Goal: Information Seeking & Learning: Learn about a topic

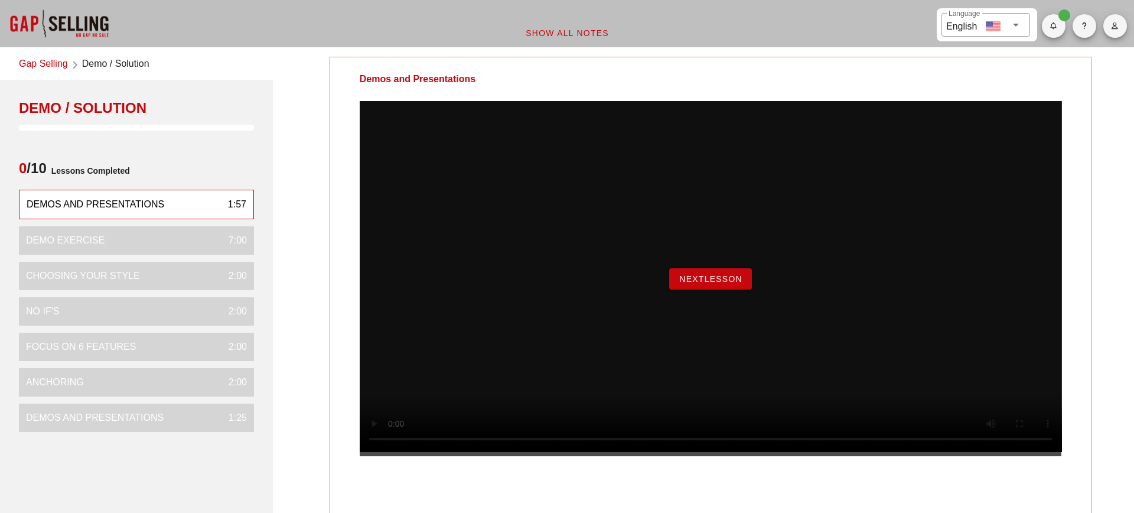
click at [691, 283] on span "NextLesson" at bounding box center [711, 278] width 64 height 9
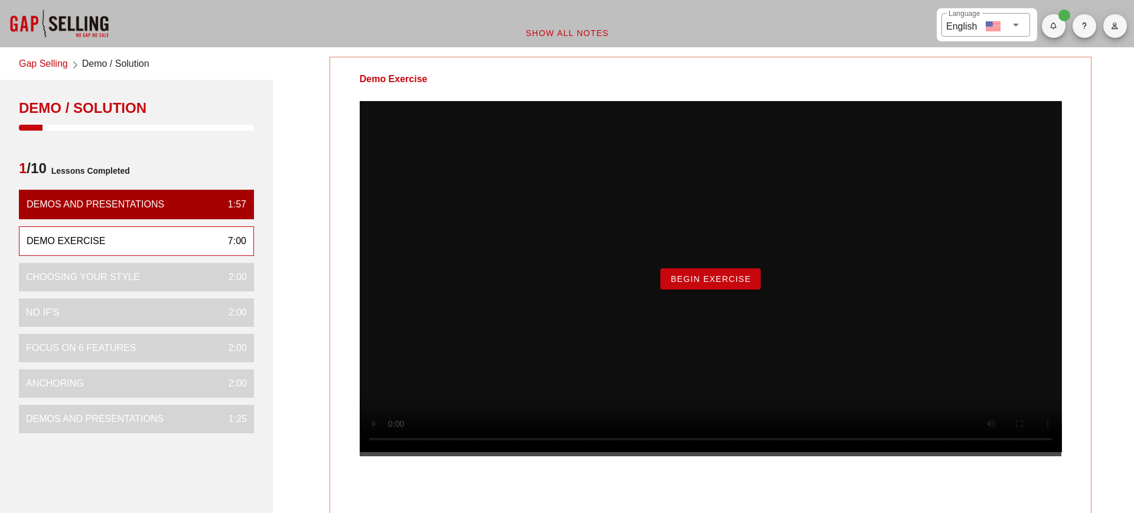
click at [719, 283] on span "Begin Exercise" at bounding box center [710, 278] width 81 height 9
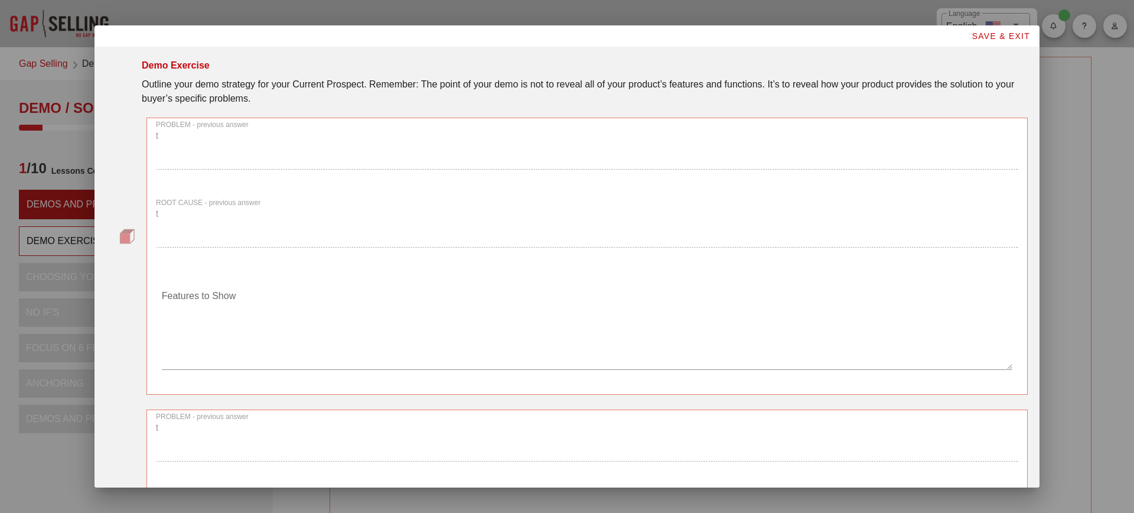
click at [304, 160] on div "PROBLEM - previous answer t" at bounding box center [587, 150] width 876 height 78
click at [249, 138] on div "PROBLEM - previous answer t" at bounding box center [587, 150] width 876 height 78
click at [236, 152] on div "PROBLEM - previous answer t" at bounding box center [587, 150] width 876 height 78
click at [184, 239] on div "ROOT CAUSE - previous answer t" at bounding box center [587, 228] width 876 height 78
click at [202, 349] on textarea "Features to Show" at bounding box center [587, 327] width 850 height 83
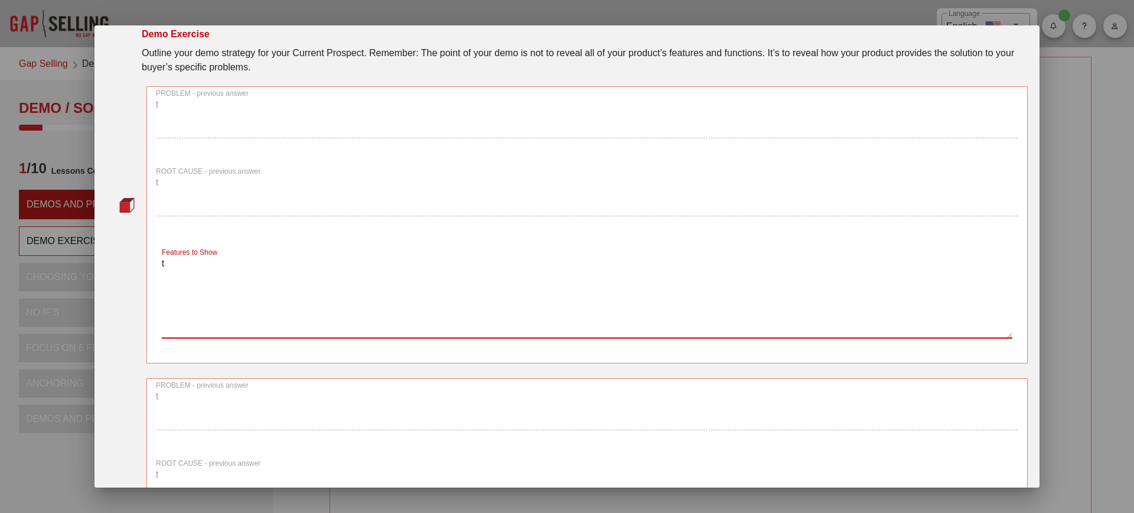
scroll to position [209, 0]
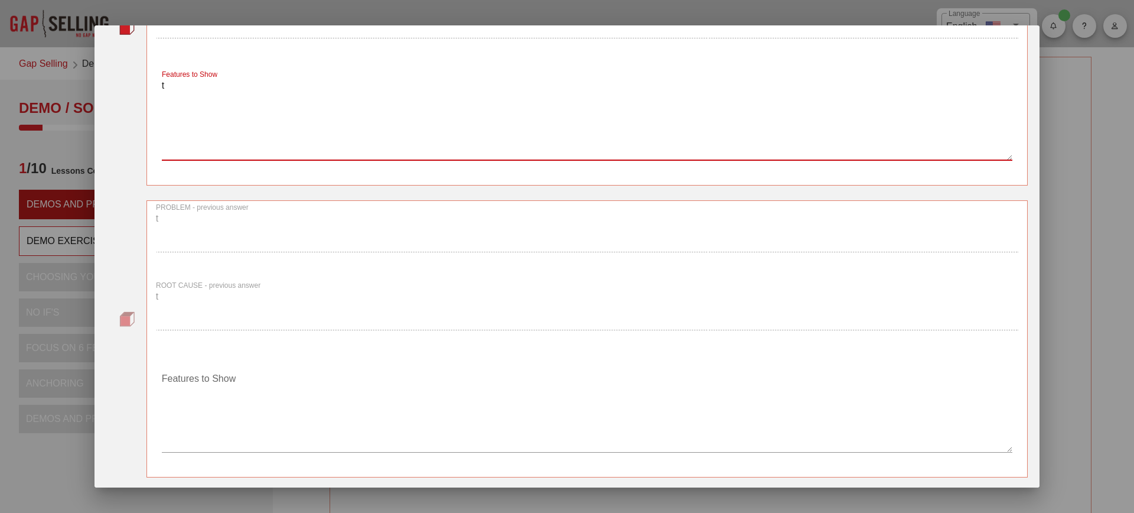
type textarea "t"
click at [243, 412] on textarea "Features to Show" at bounding box center [587, 410] width 850 height 83
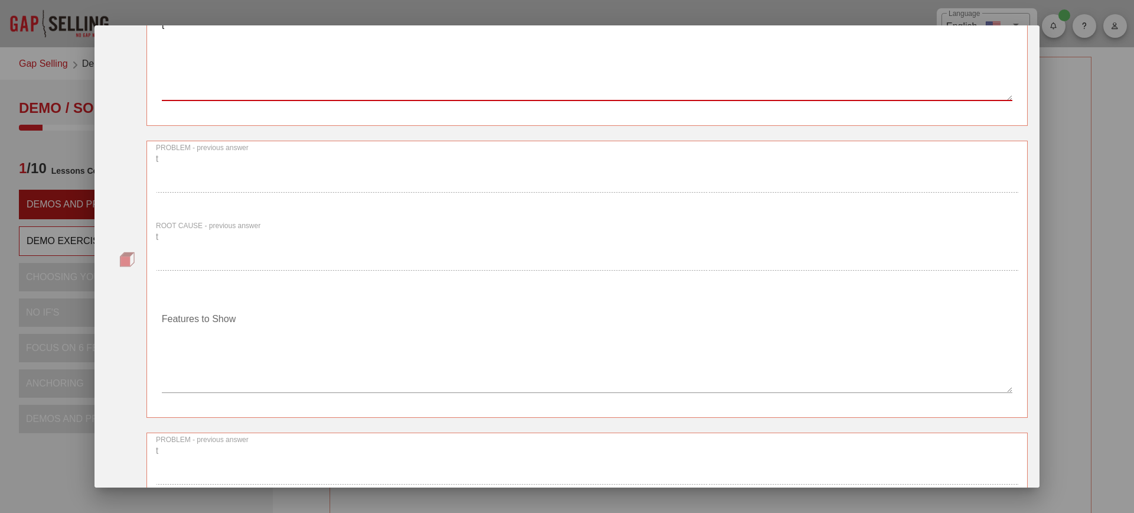
type textarea "t"
click at [217, 340] on textarea "Features to Show" at bounding box center [587, 350] width 850 height 83
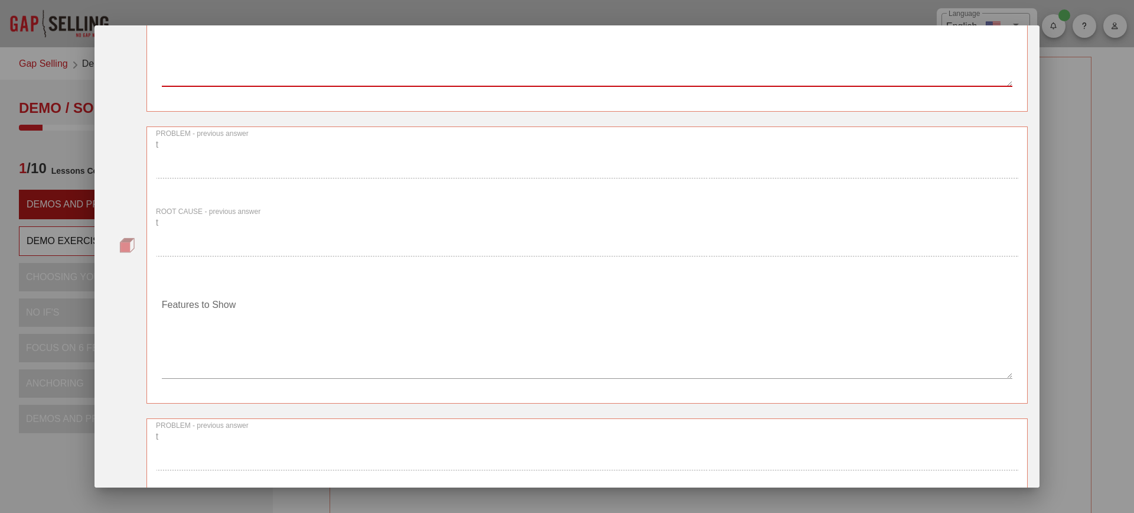
type textarea "t"
click at [186, 354] on textarea "Features to Show" at bounding box center [587, 336] width 850 height 83
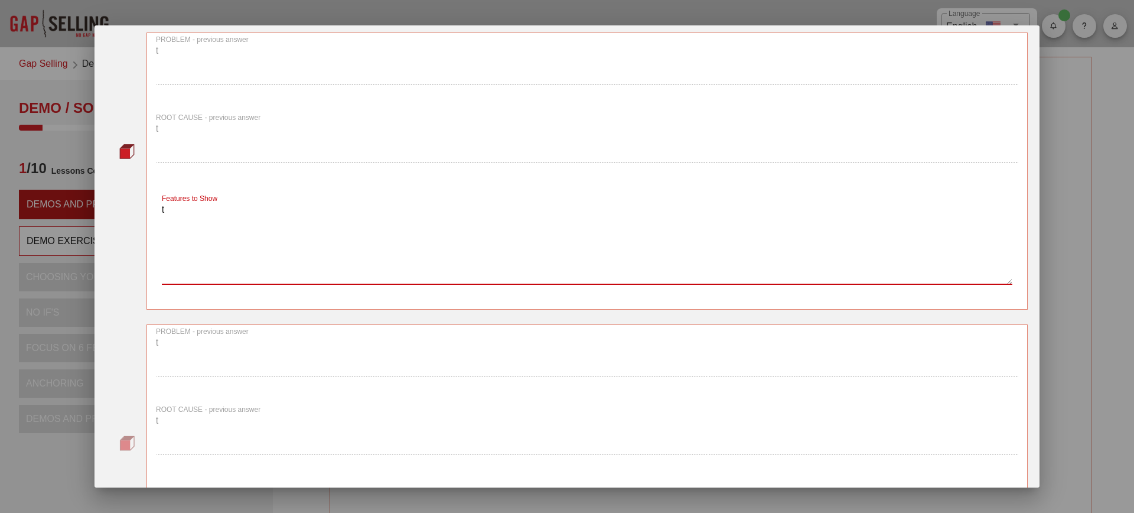
scroll to position [1084, 0]
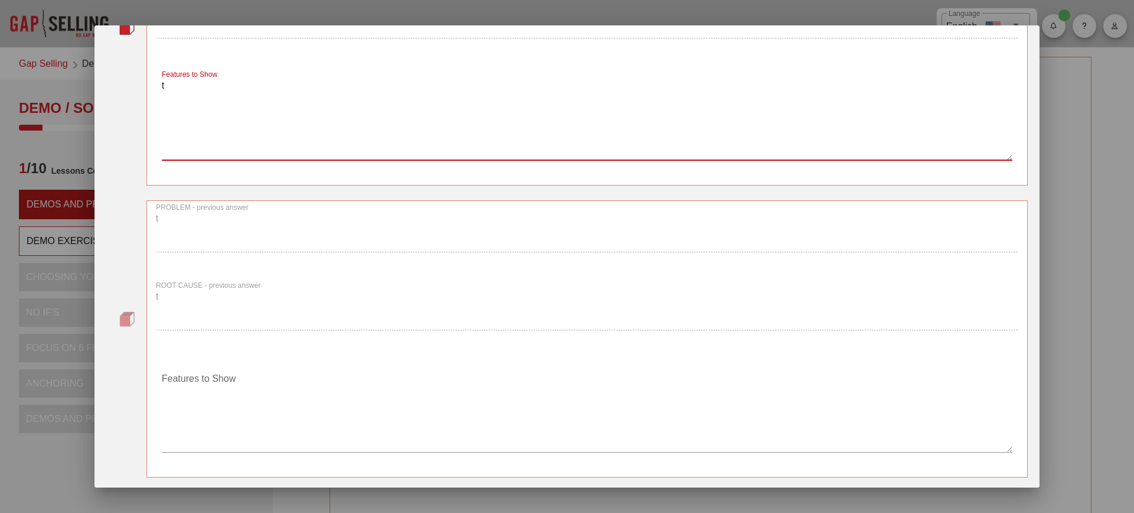
type textarea "t"
click at [198, 394] on textarea "Features to Show" at bounding box center [587, 410] width 850 height 83
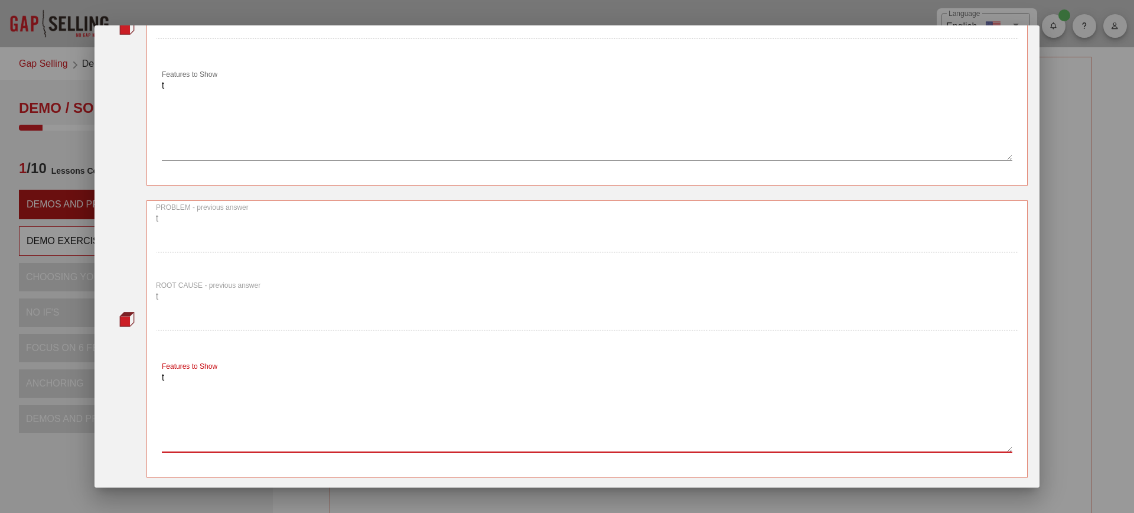
type textarea "t"
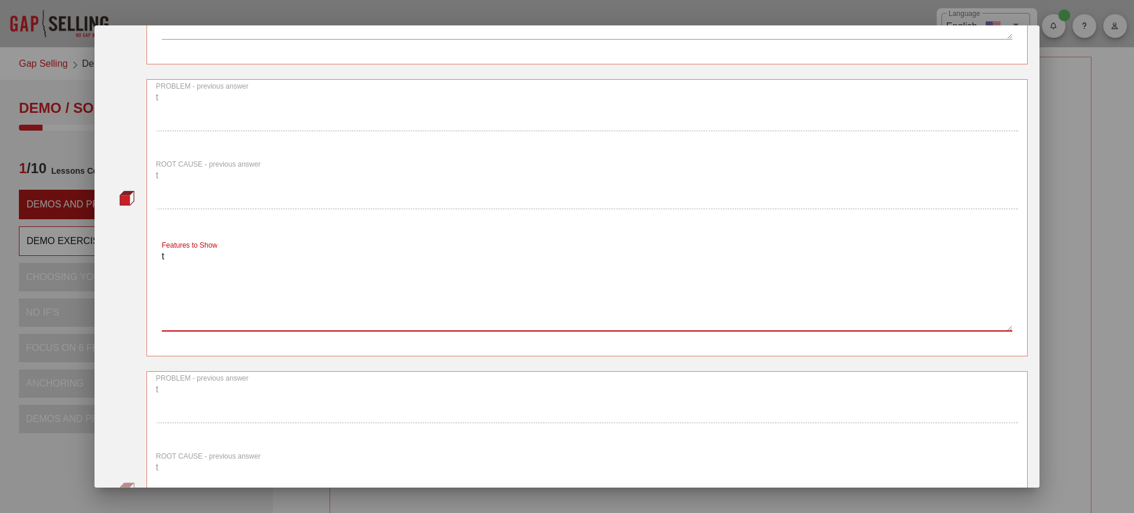
type textarea "t"
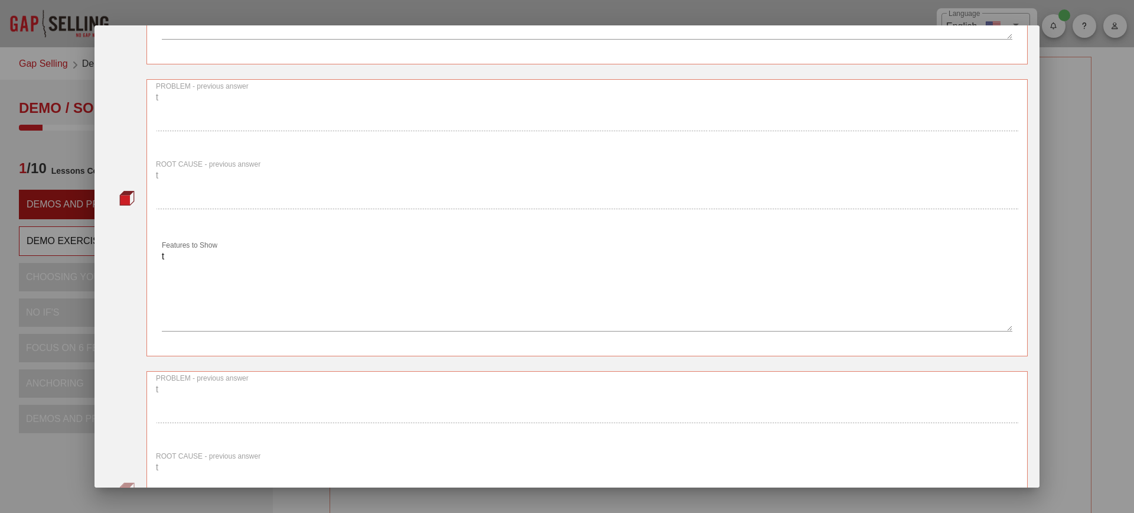
scroll to position [1732, 0]
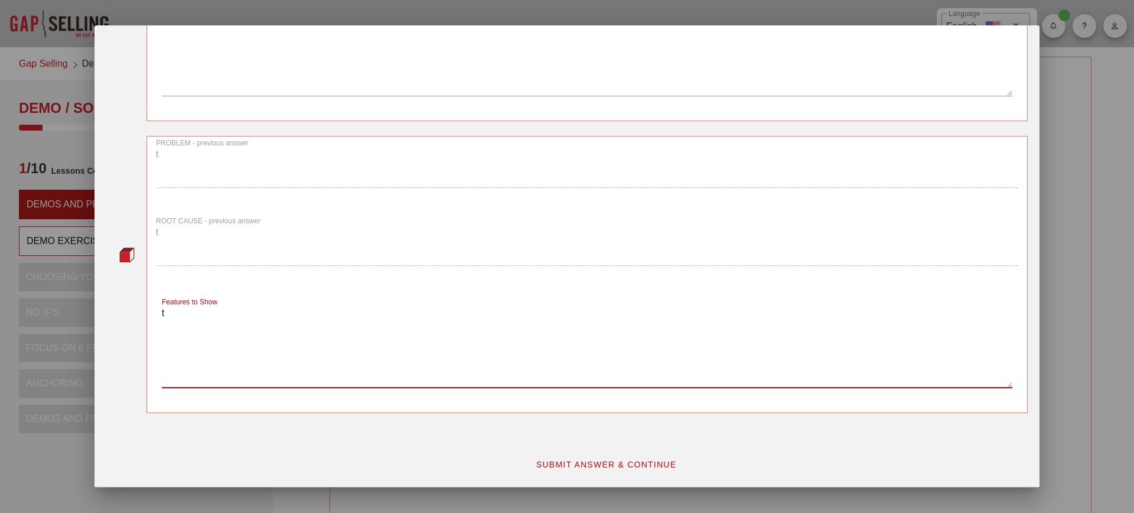
type textarea "t"
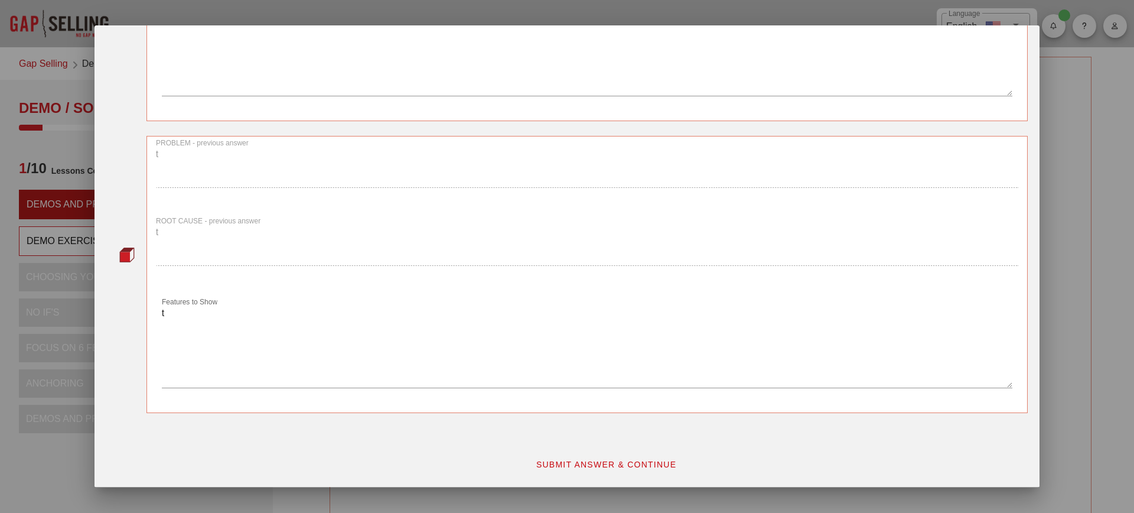
click at [619, 452] on div "SUBMIT ANSWER & CONTINUE" at bounding box center [605, 463] width 857 height 35
click at [612, 461] on span "SUBMIT ANSWER & CONTINUE" at bounding box center [606, 463] width 141 height 9
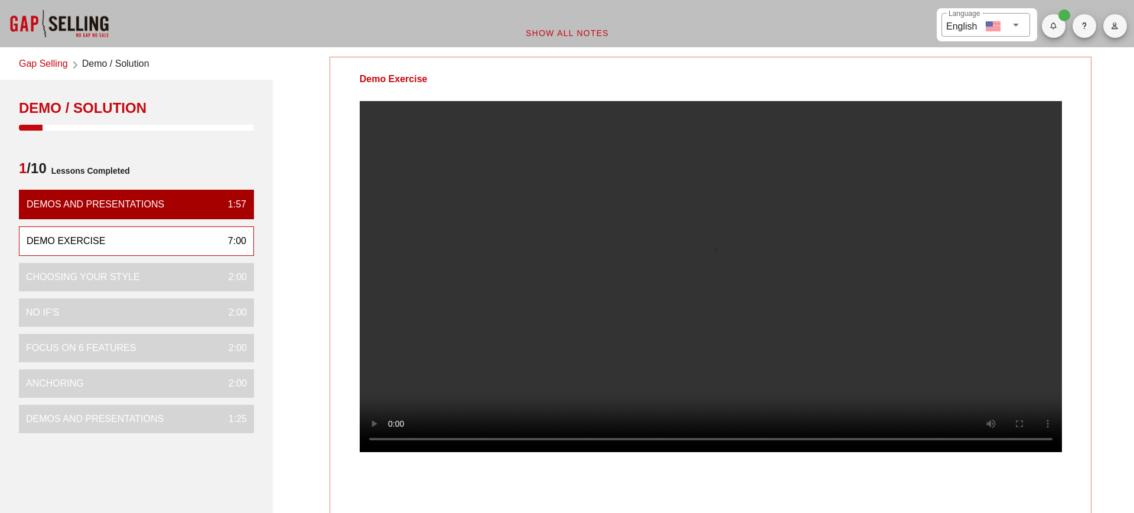
scroll to position [0, 0]
click at [719, 240] on video at bounding box center [711, 276] width 702 height 351
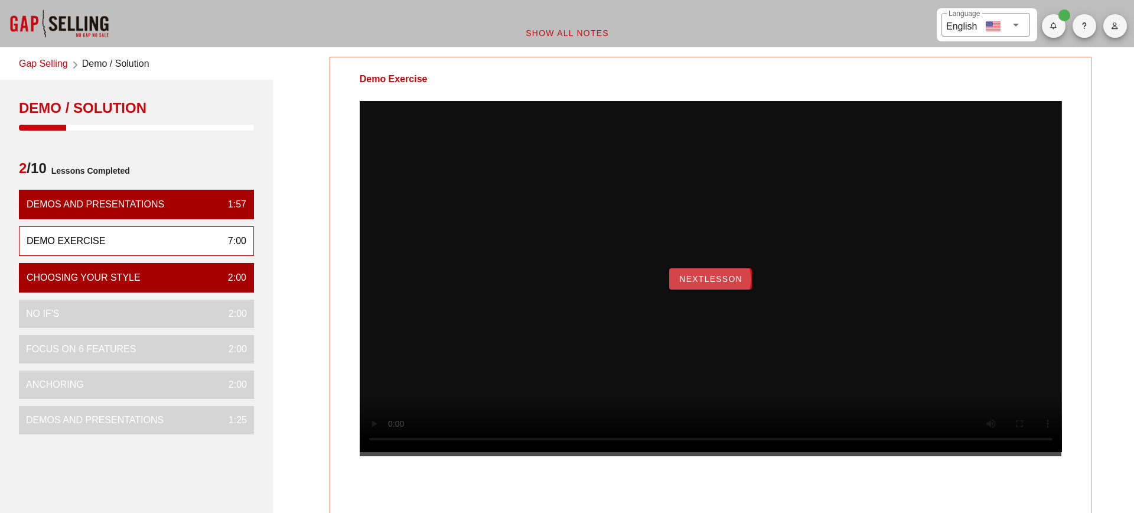
click at [721, 283] on span "NextLesson" at bounding box center [711, 278] width 64 height 9
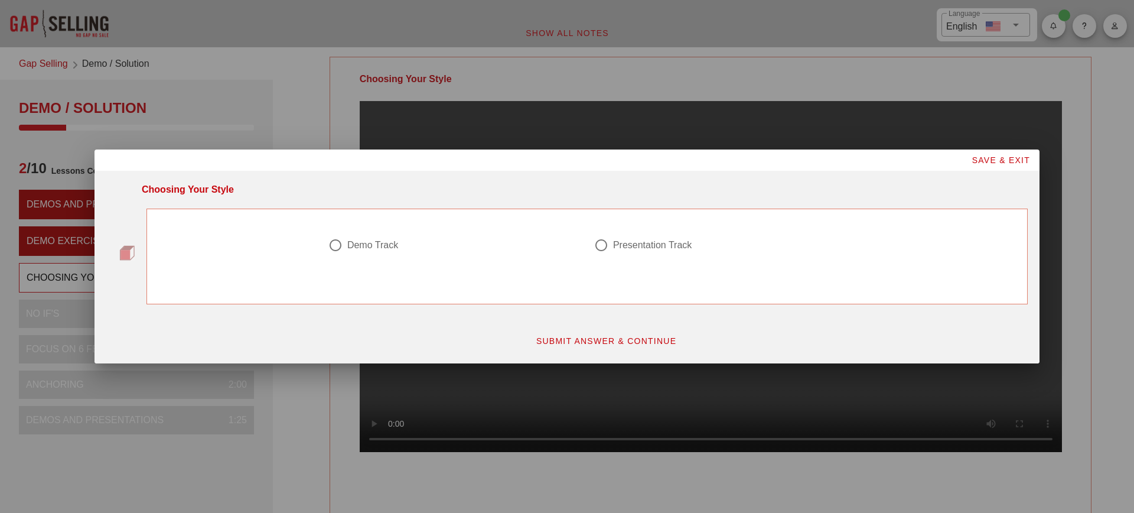
click at [619, 244] on div "Presentation Track" at bounding box center [652, 245] width 79 height 12
radio input "true"
click at [570, 342] on span "SUBMIT ANSWER & CONTINUE" at bounding box center [606, 340] width 141 height 9
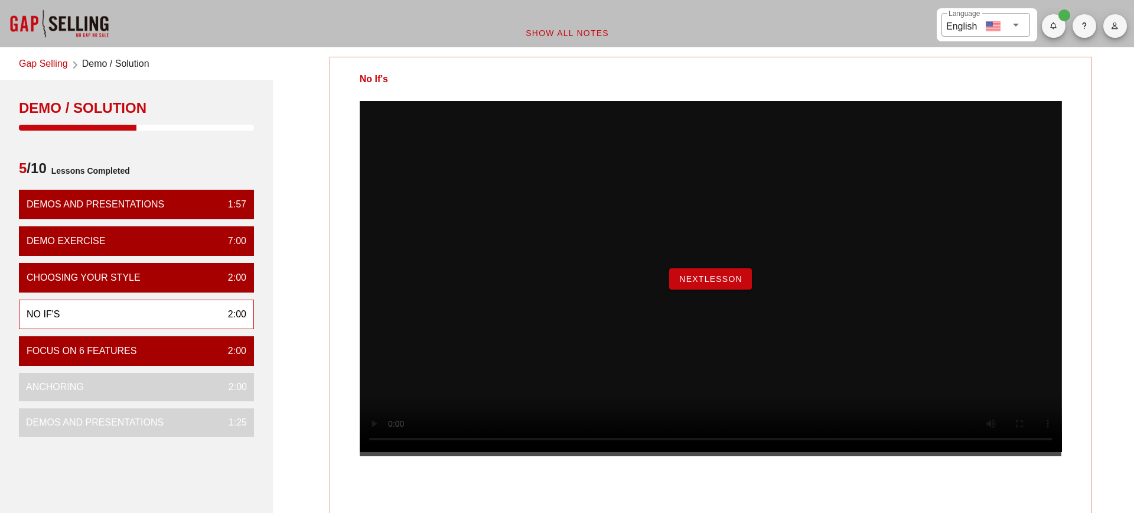
click at [709, 283] on span "NextLesson" at bounding box center [711, 278] width 64 height 9
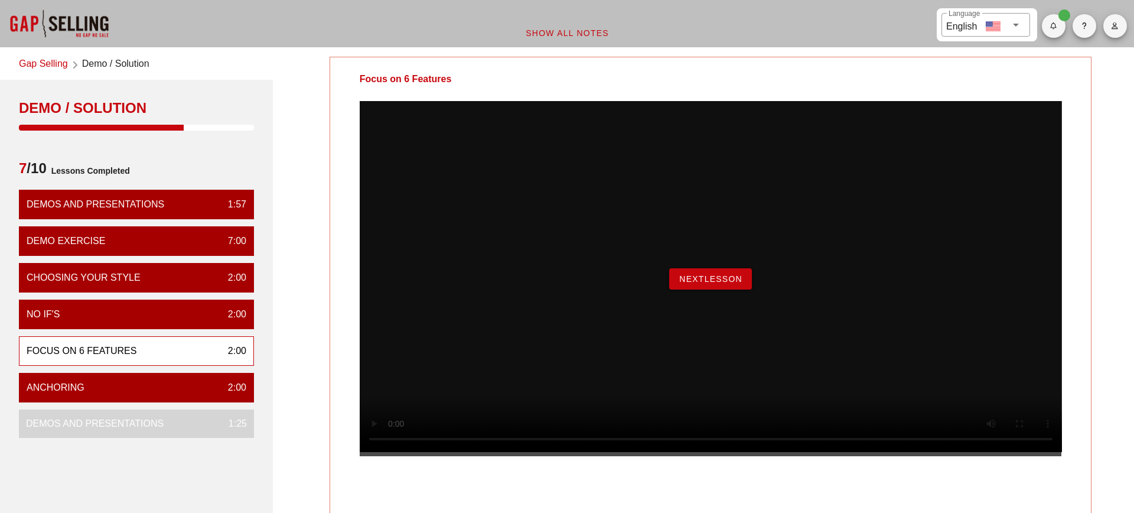
click at [712, 283] on span "NextLesson" at bounding box center [711, 278] width 64 height 9
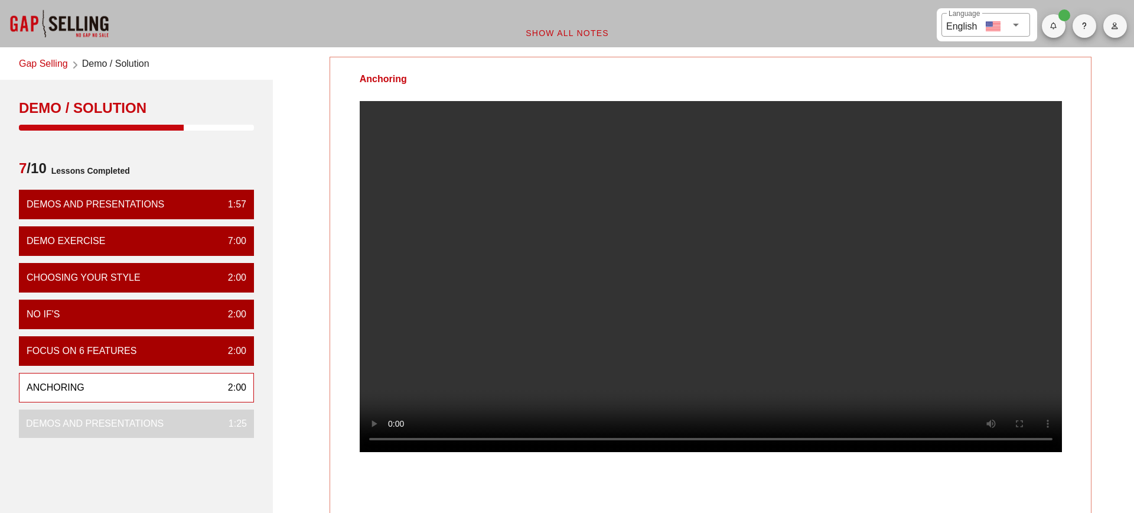
click at [614, 404] on video at bounding box center [711, 276] width 702 height 351
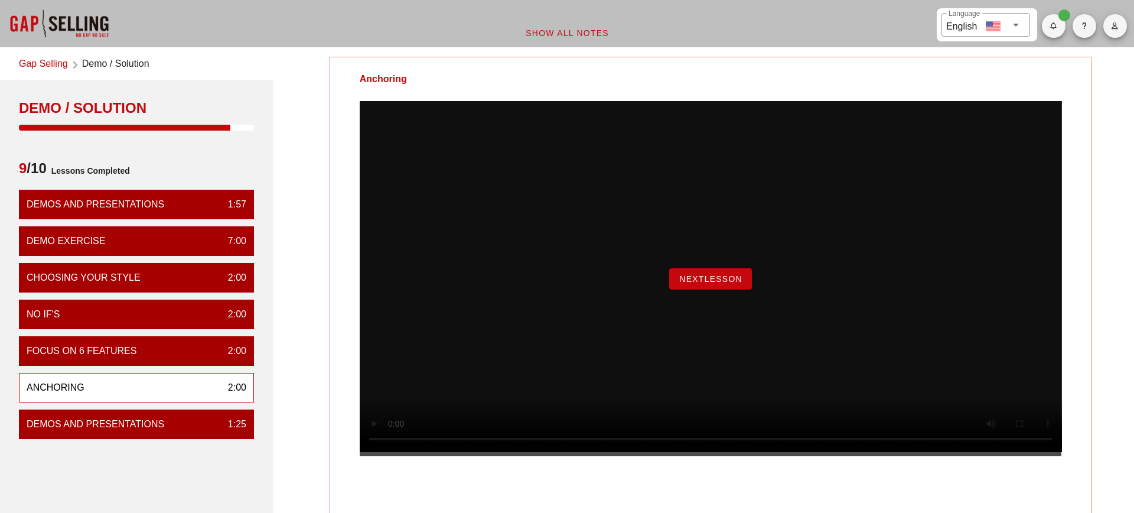
click at [689, 313] on div "NextLesson" at bounding box center [711, 278] width 702 height 355
click at [677, 289] on button "NextLesson" at bounding box center [710, 278] width 83 height 21
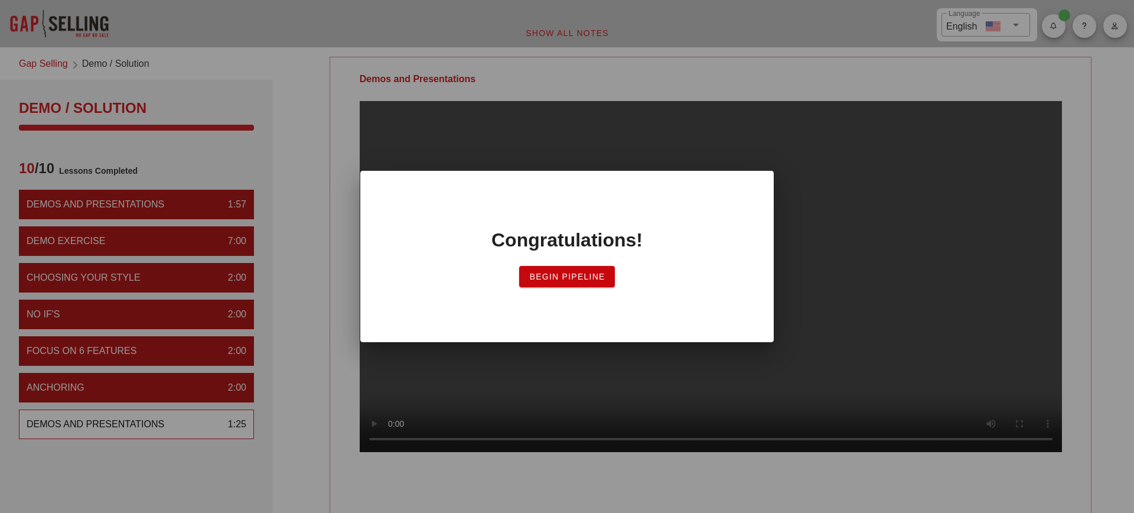
click at [557, 284] on button "Begin Pipeline" at bounding box center [566, 276] width 95 height 21
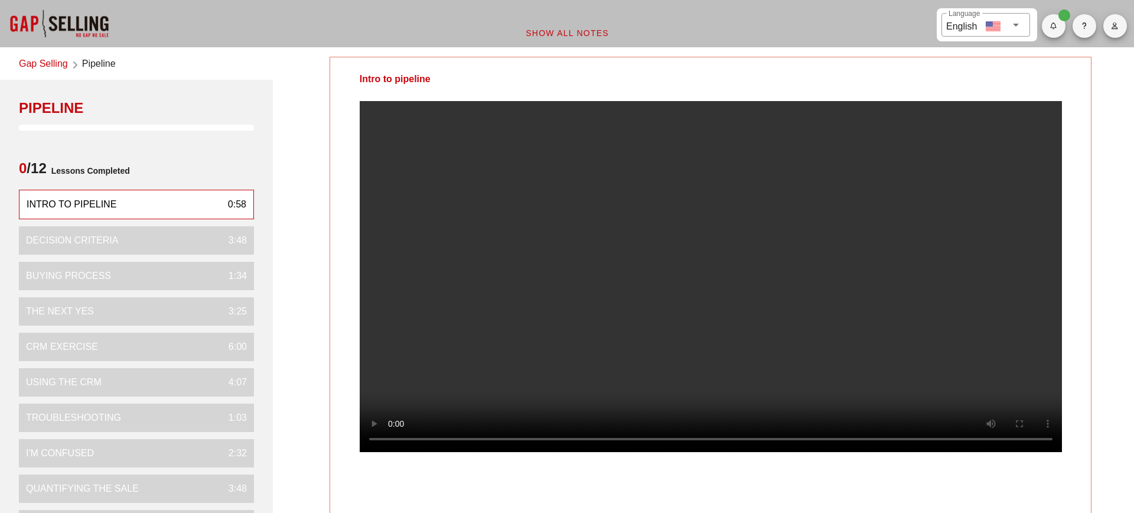
click at [1076, 395] on div at bounding box center [710, 286] width 761 height 370
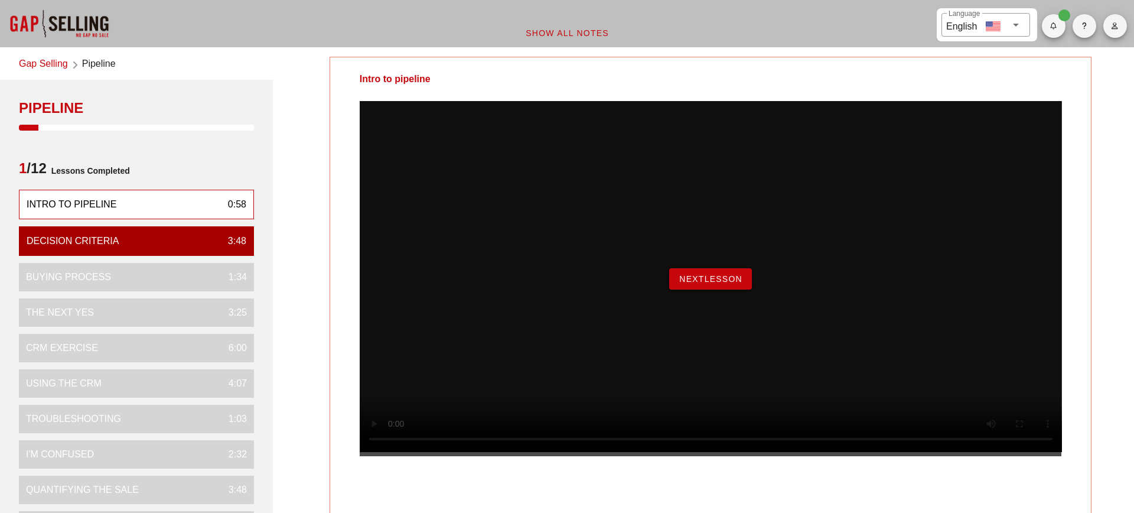
click at [683, 283] on span "NextLesson" at bounding box center [711, 278] width 64 height 9
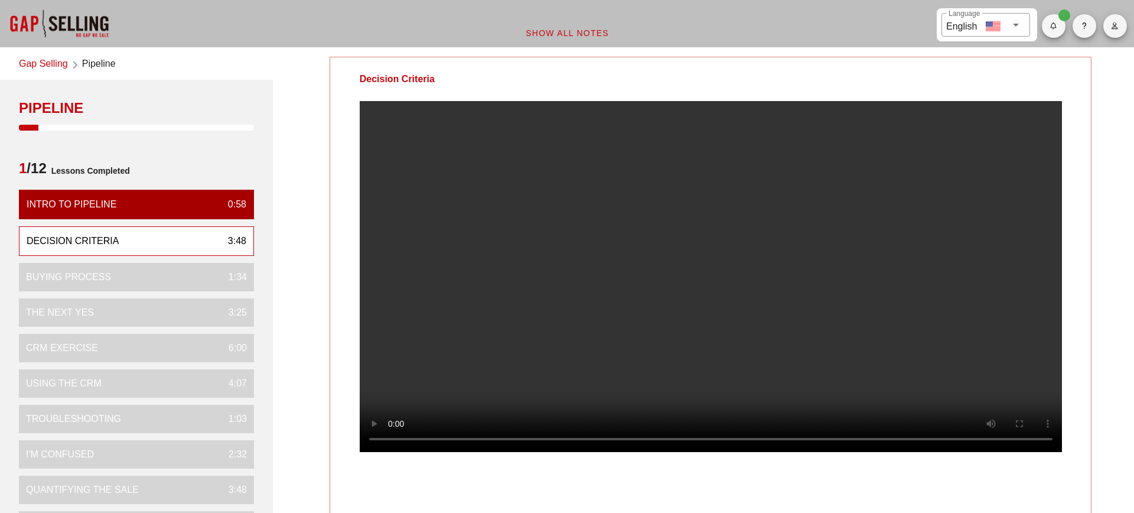
click at [810, 243] on video at bounding box center [711, 276] width 702 height 351
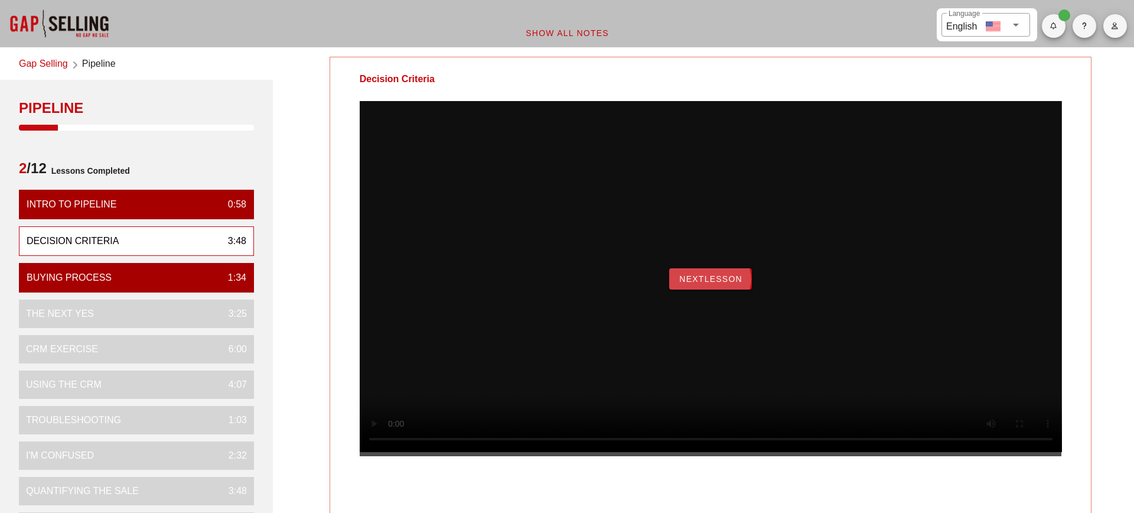
click at [725, 283] on span "NextLesson" at bounding box center [711, 278] width 64 height 9
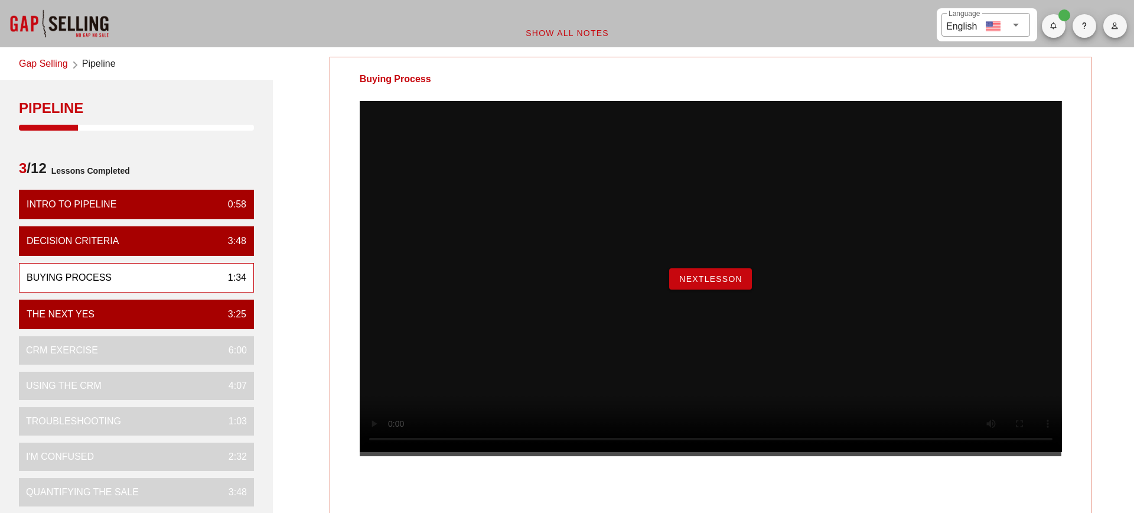
click at [693, 283] on span "NextLesson" at bounding box center [711, 278] width 64 height 9
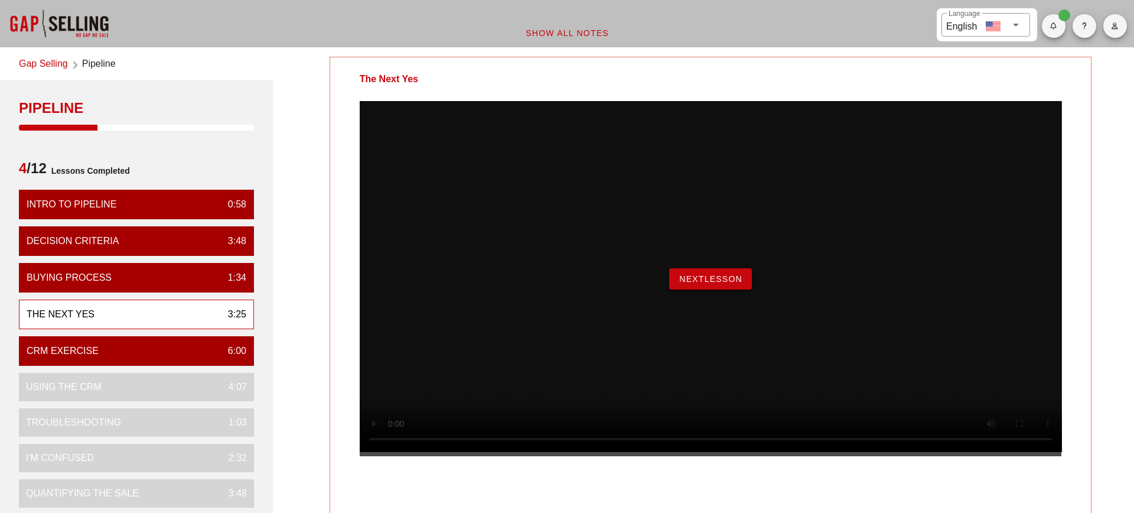
click at [735, 289] on button "NextLesson" at bounding box center [710, 278] width 83 height 21
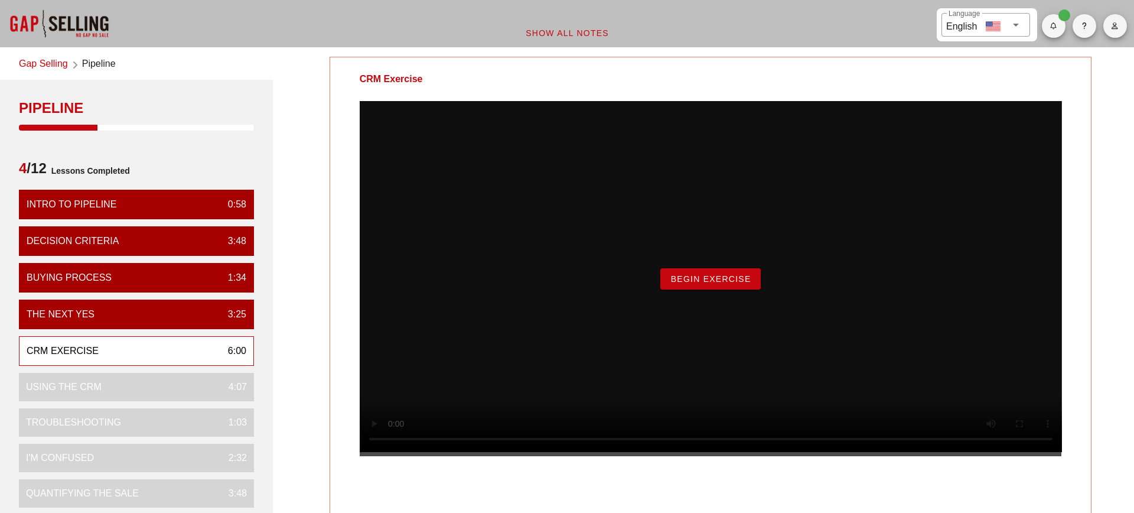
click at [693, 283] on span "Begin Exercise" at bounding box center [710, 278] width 81 height 9
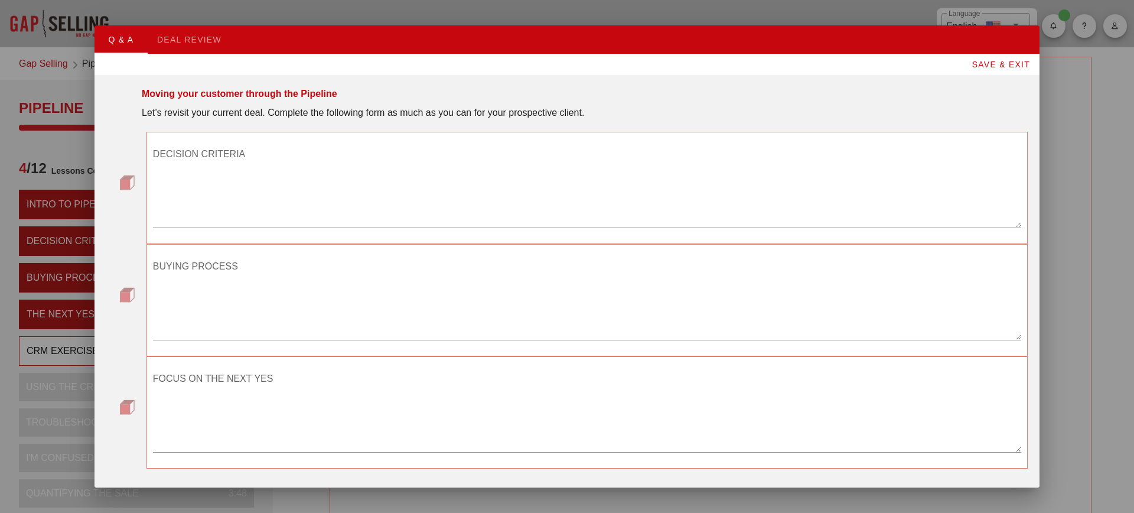
click at [369, 232] on div at bounding box center [587, 236] width 868 height 8
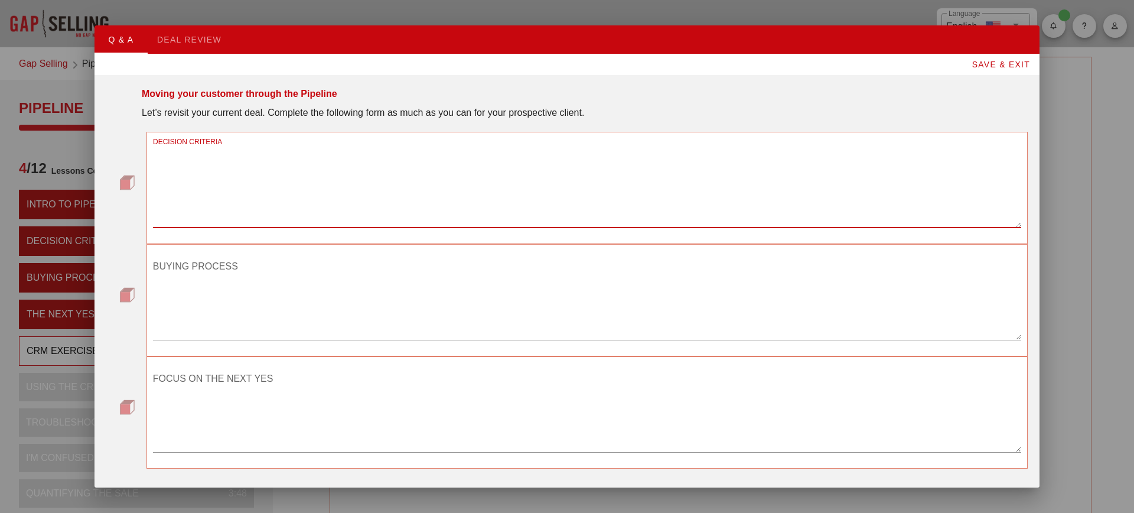
click at [361, 214] on textarea "DECISION CRITERIA" at bounding box center [587, 186] width 868 height 83
type textarea "t"
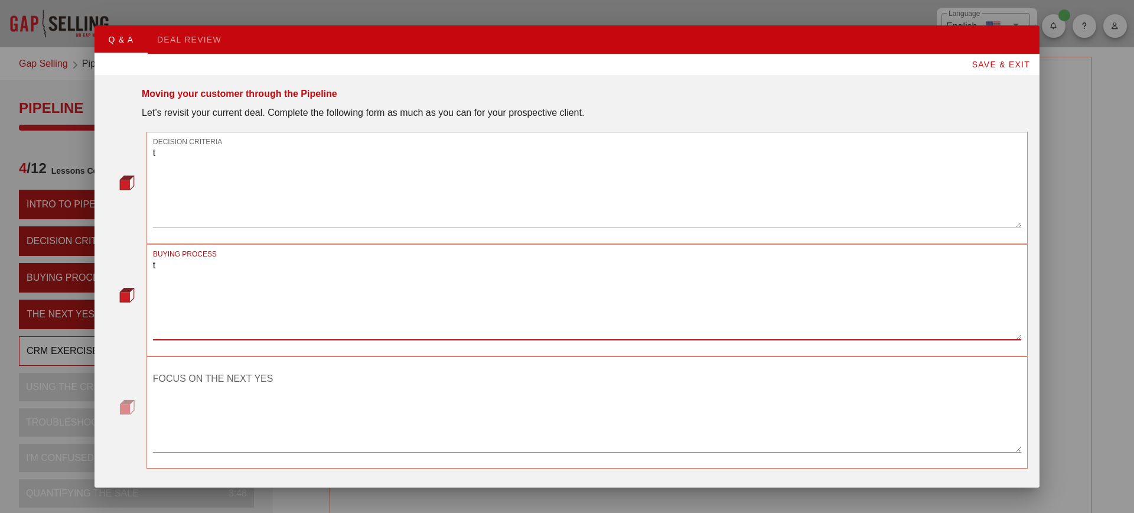
type textarea "t"
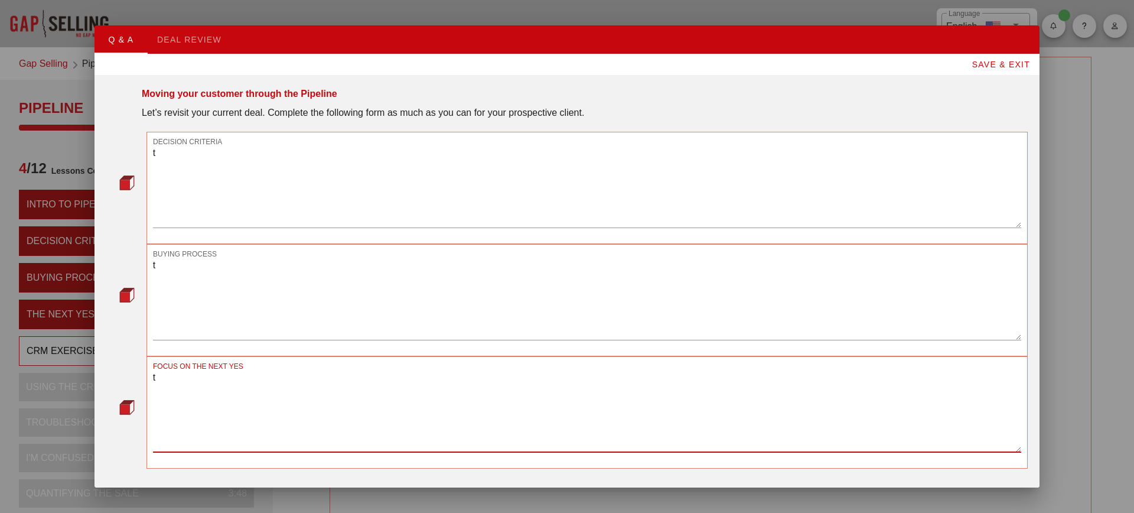
type textarea "t"
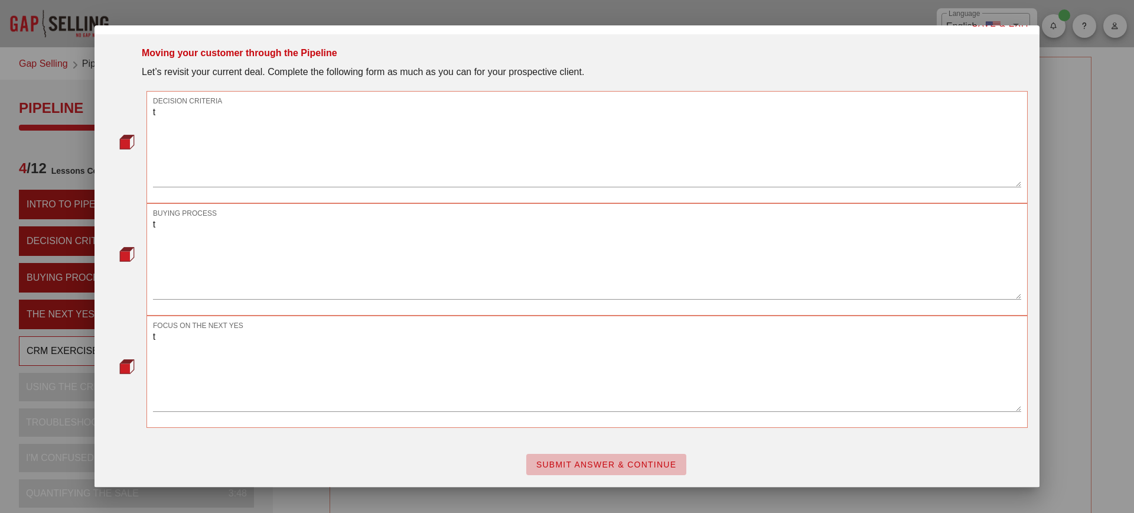
click at [598, 454] on button "SUBMIT ANSWER & CONTINUE" at bounding box center [606, 464] width 160 height 21
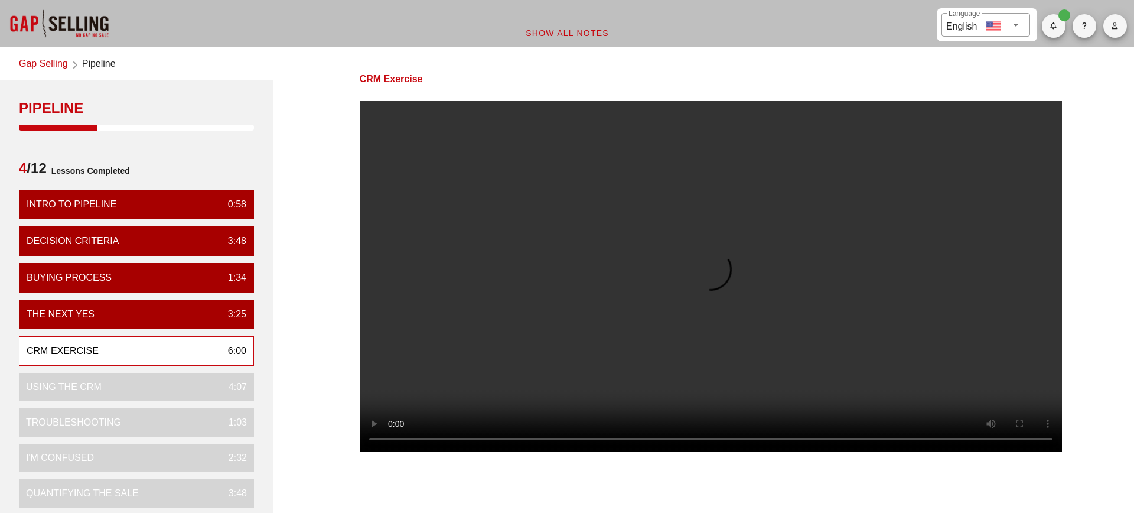
scroll to position [0, 0]
click at [803, 281] on video at bounding box center [711, 276] width 702 height 351
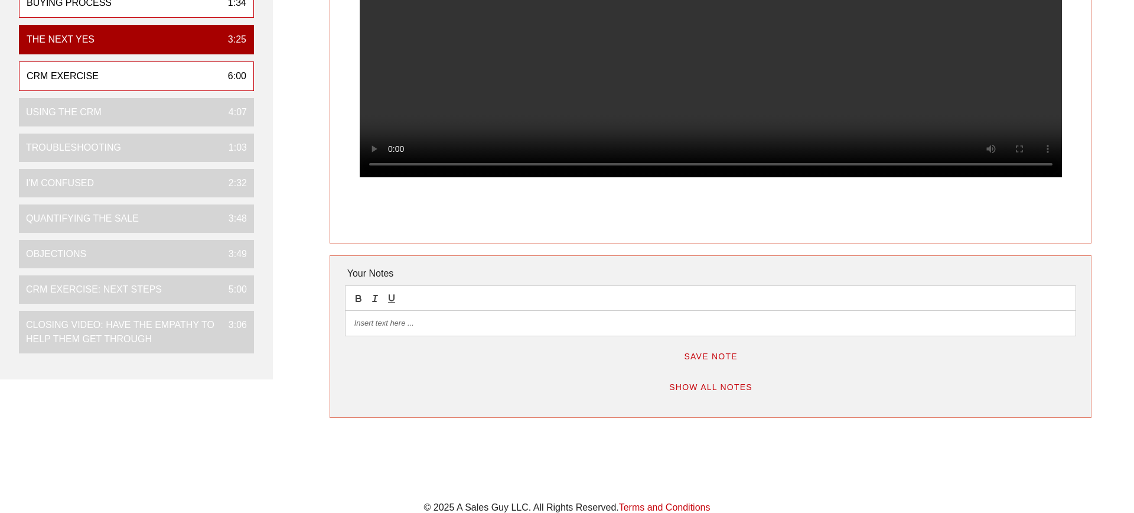
scroll to position [262, 0]
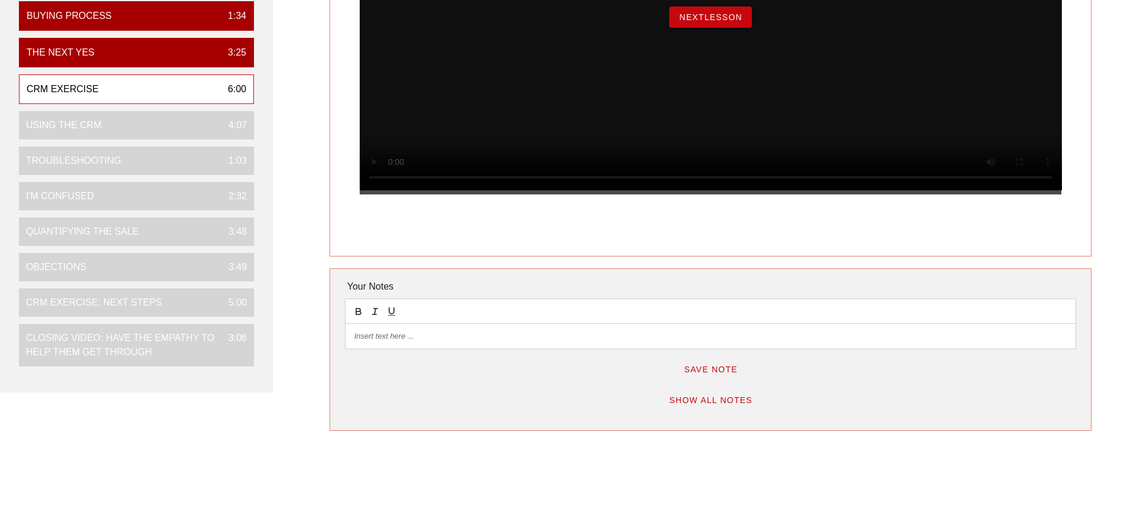
click at [715, 53] on div "NextLesson" at bounding box center [711, 16] width 702 height 355
click at [694, 22] on span "NextLesson" at bounding box center [711, 16] width 64 height 9
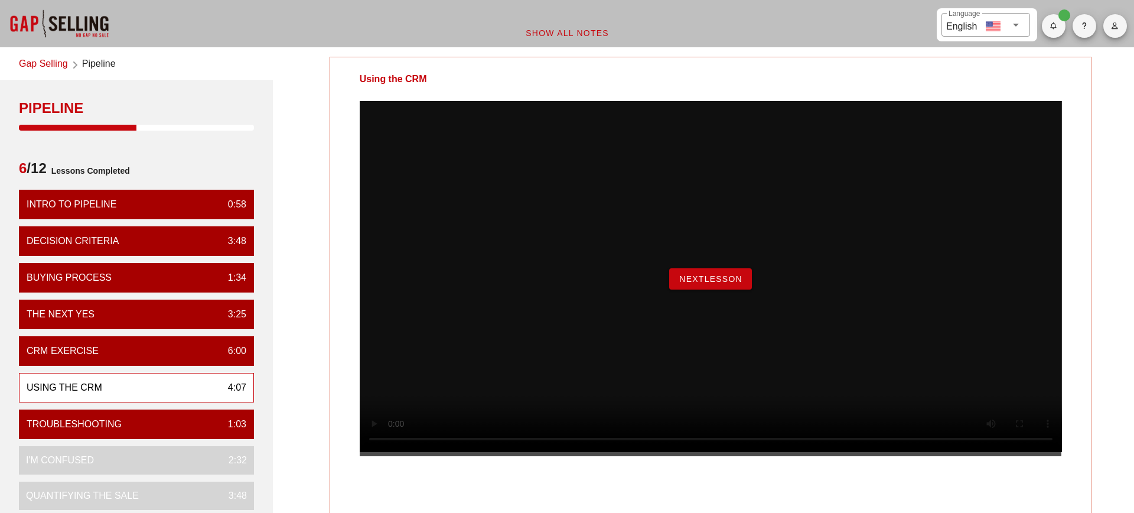
click at [712, 283] on span "NextLesson" at bounding box center [711, 278] width 64 height 9
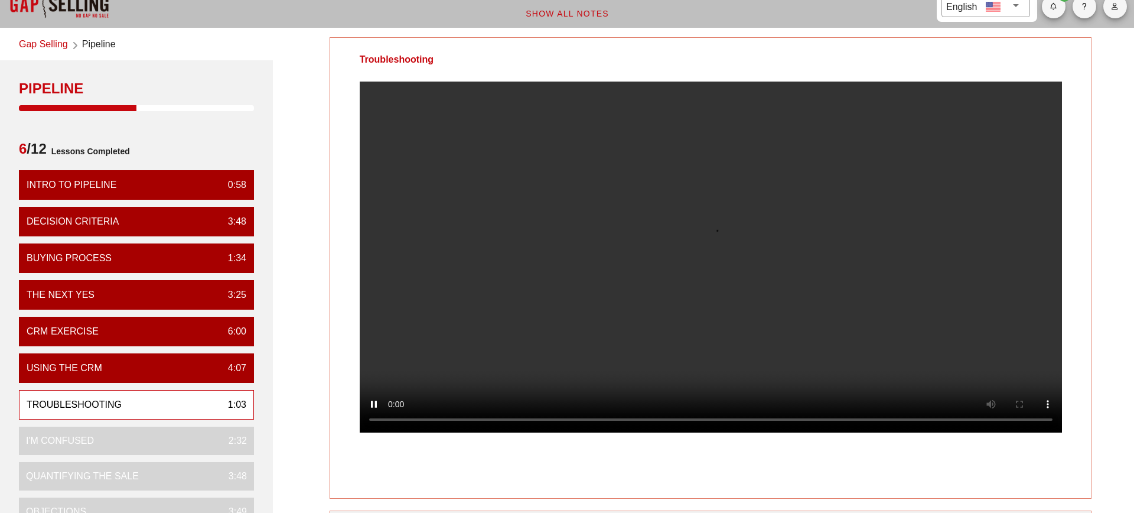
scroll to position [34, 0]
